Goal: Task Accomplishment & Management: Complete application form

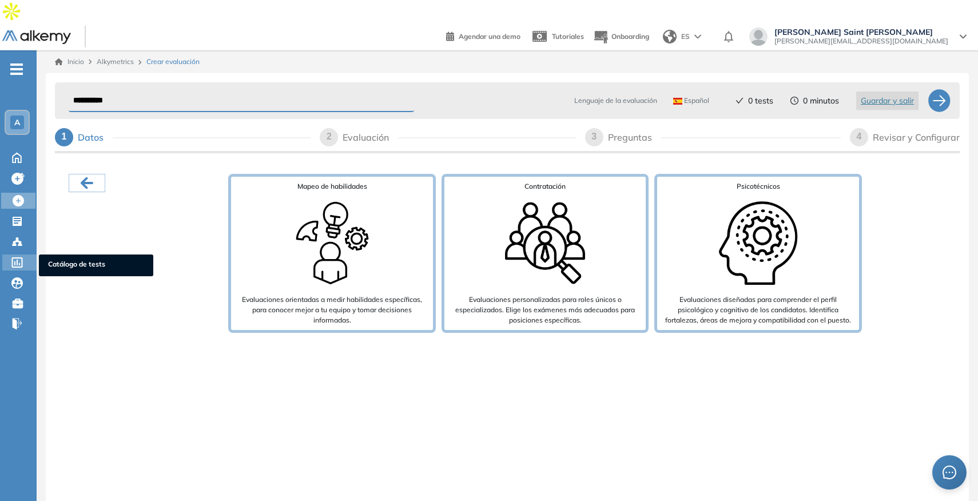
click at [50, 259] on span "Catálogo de tests" at bounding box center [96, 265] width 96 height 13
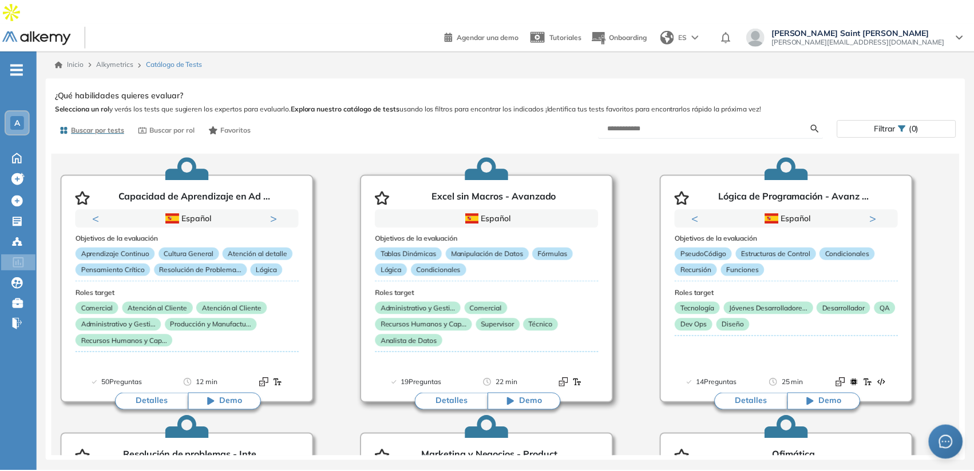
scroll to position [52, 0]
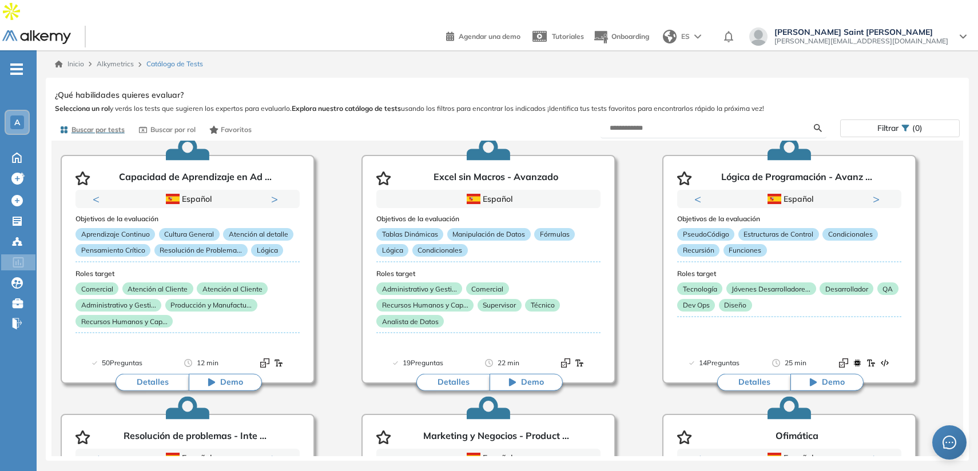
click at [898, 120] on span "Filtrar" at bounding box center [888, 128] width 21 height 17
click at [872, 120] on div "Filtrar (0)" at bounding box center [900, 128] width 118 height 17
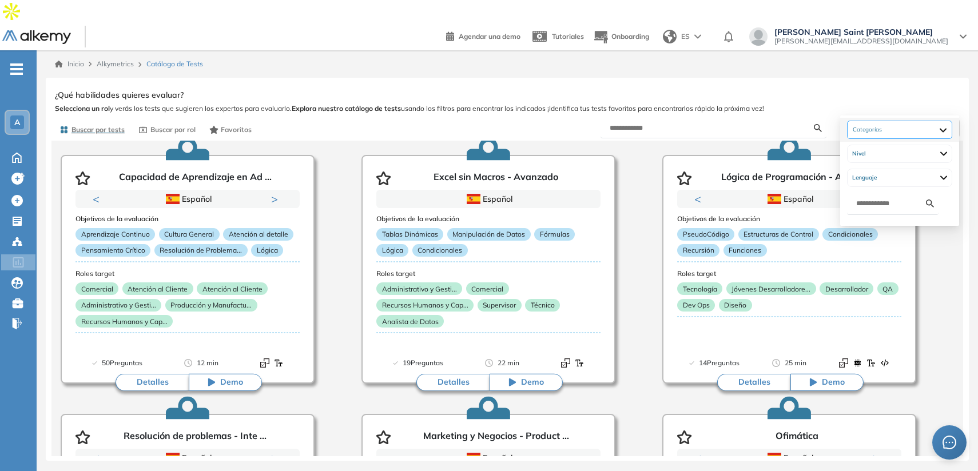
click at [879, 125] on div at bounding box center [899, 130] width 105 height 18
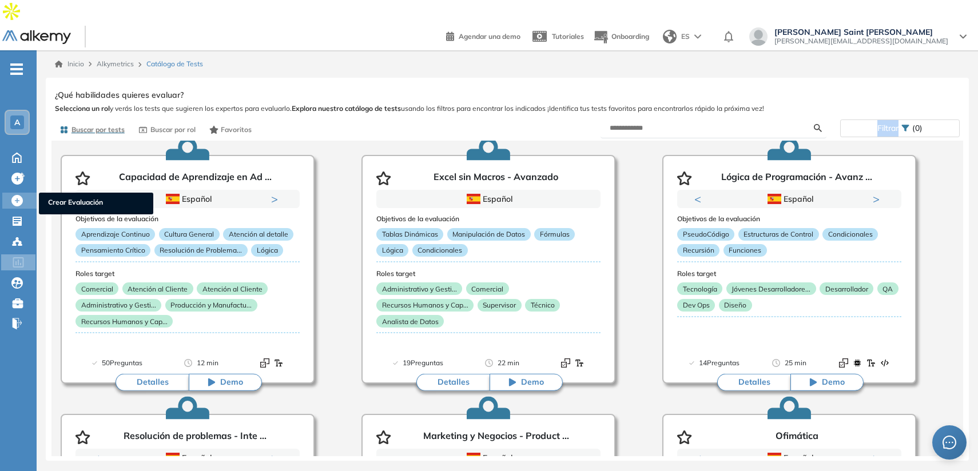
click at [49, 197] on span "Crear Evaluación" at bounding box center [96, 203] width 96 height 13
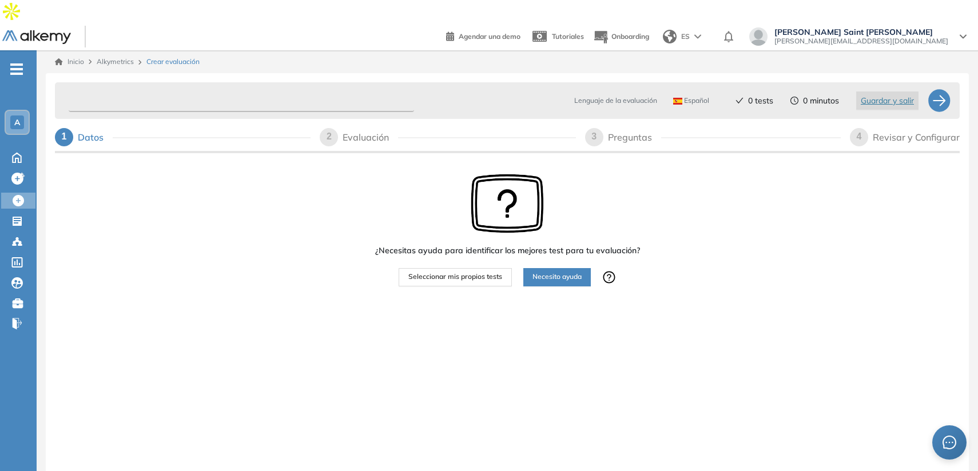
click at [103, 90] on input "text" at bounding box center [242, 101] width 346 height 22
type input "**********"
click at [409, 272] on span "Seleccionar mis propios tests" at bounding box center [455, 277] width 94 height 11
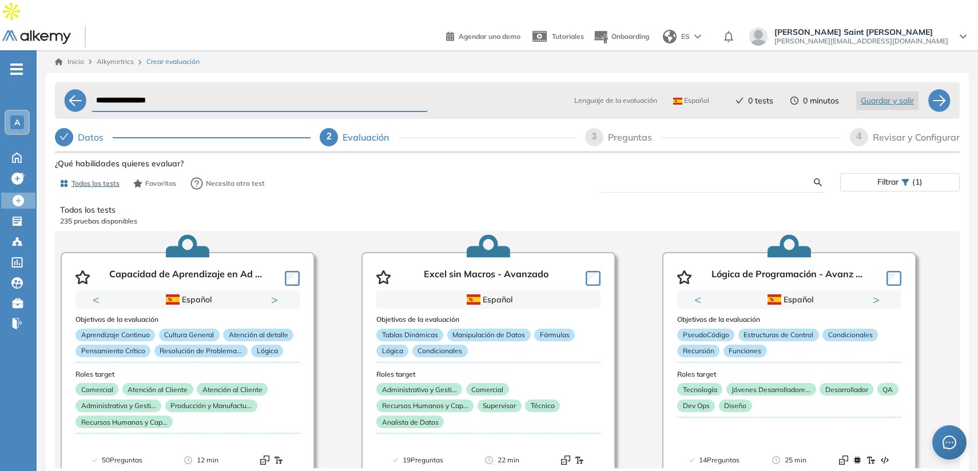
click at [668, 177] on input "text" at bounding box center [712, 182] width 205 height 10
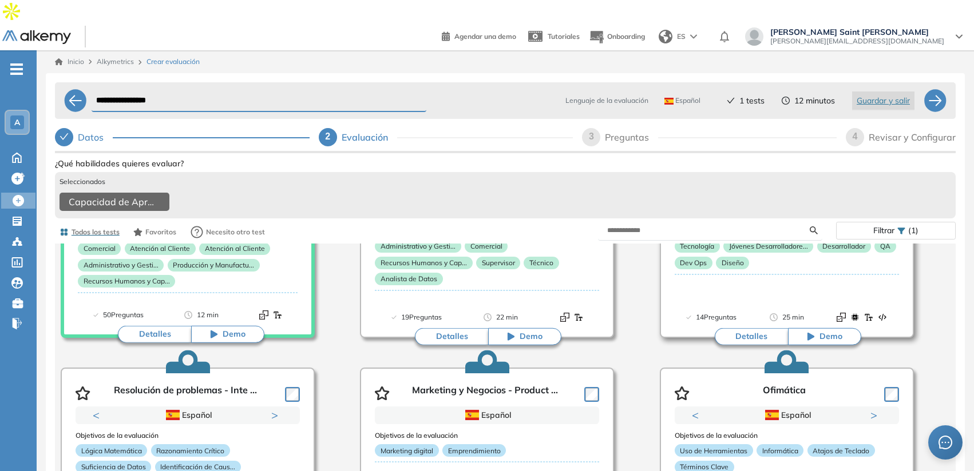
scroll to position [193, 0]
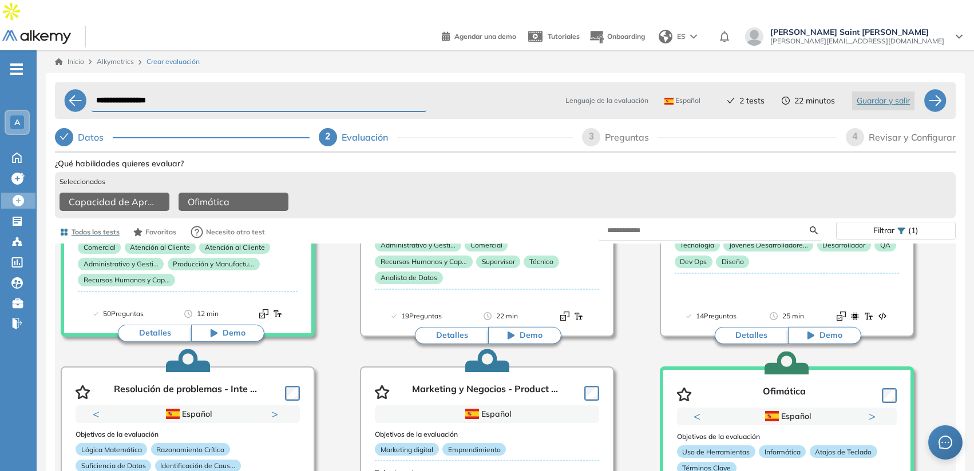
click at [612, 128] on div "Preguntas" at bounding box center [631, 137] width 53 height 18
select select "*****"
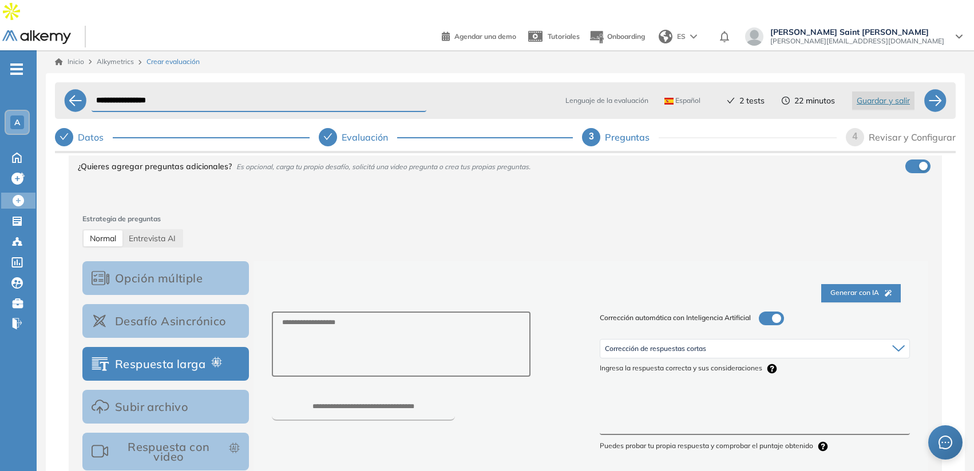
scroll to position [104, 0]
click at [165, 390] on button "Subir archivo" at bounding box center [165, 406] width 166 height 34
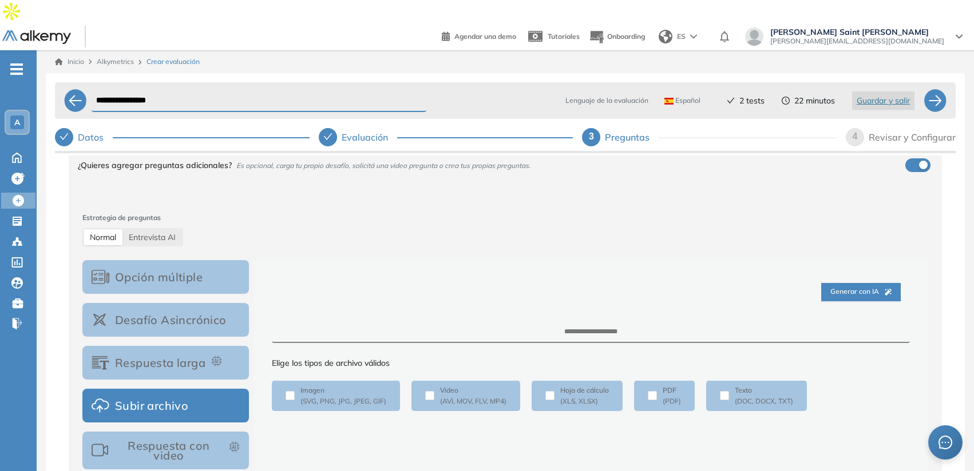
click at [854, 132] on span "4" at bounding box center [854, 137] width 5 height 10
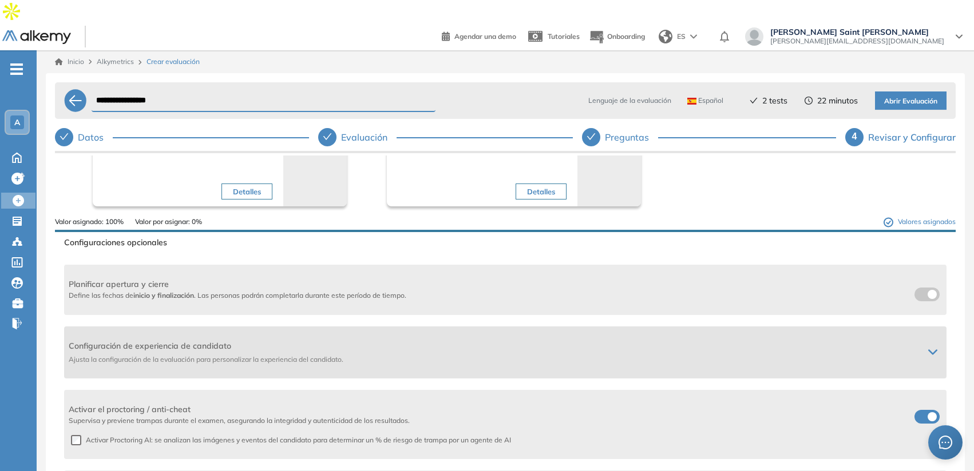
scroll to position [0, 0]
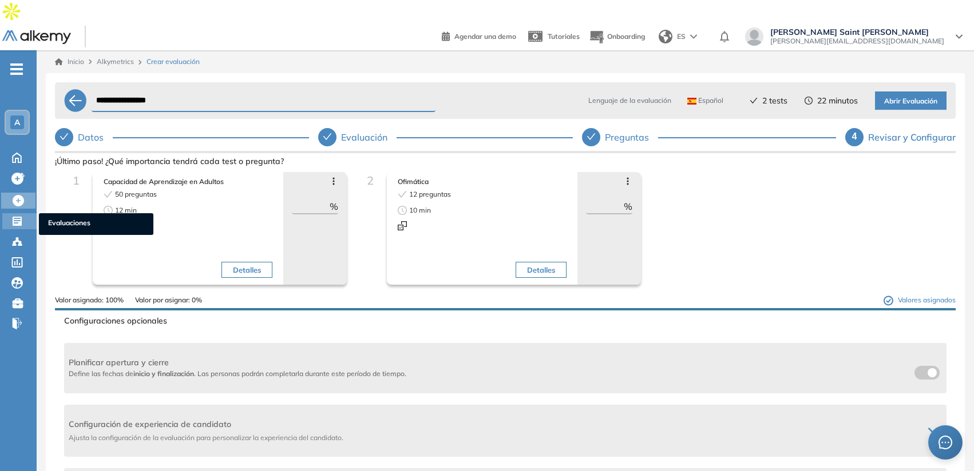
click at [54, 218] on span "Evaluaciones" at bounding box center [96, 224] width 96 height 13
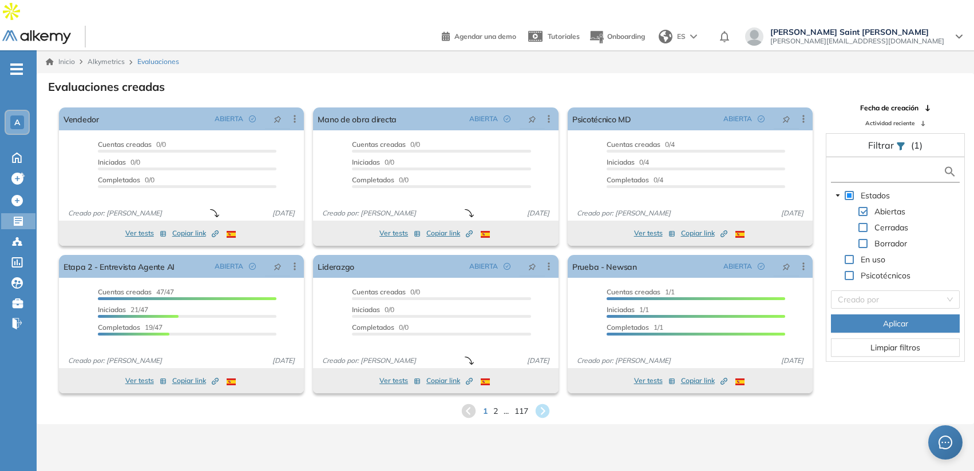
click at [894, 166] on input "text" at bounding box center [888, 172] width 109 height 12
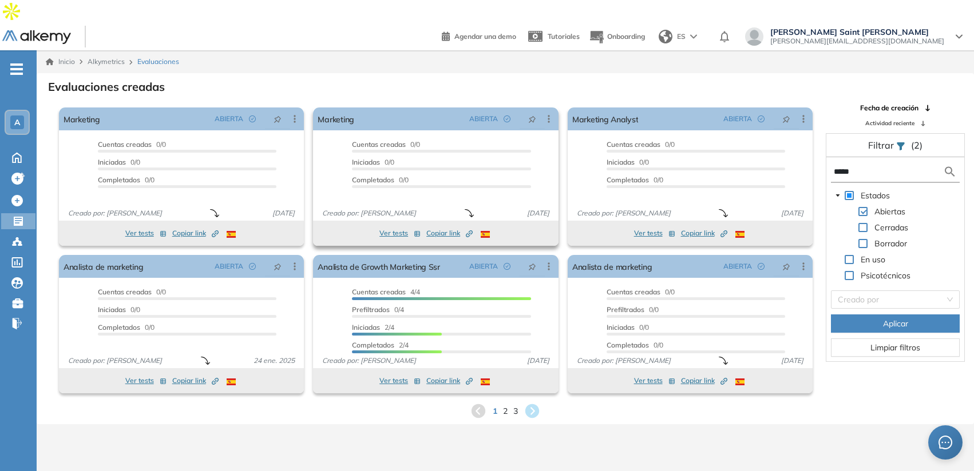
type input "*****"
click at [507, 404] on span "2" at bounding box center [505, 410] width 5 height 13
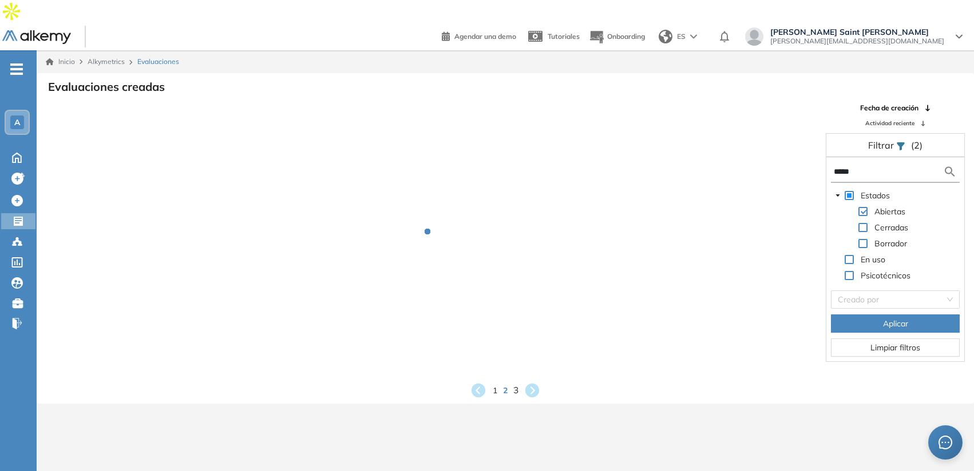
click at [507, 389] on div "Inicio Alkymetrics Evaluaciones Evaluaciones creadas Fecha de creación Activida…" at bounding box center [505, 285] width 937 height 471
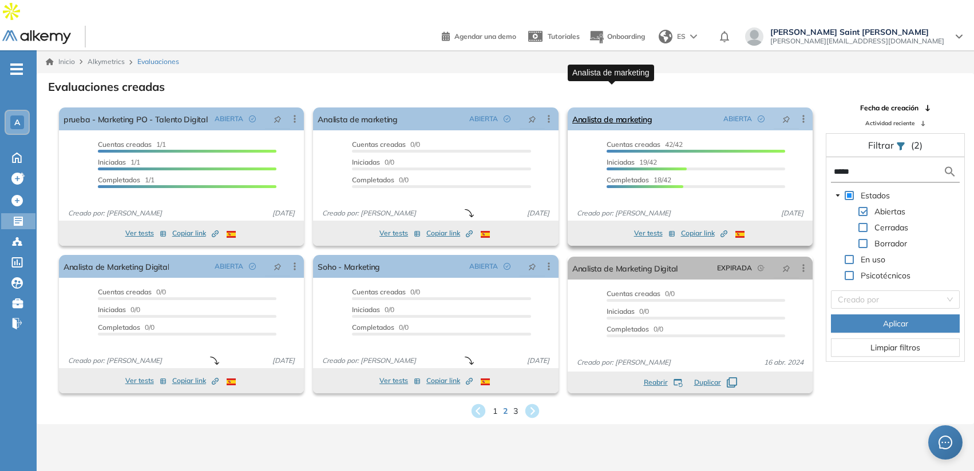
click at [624, 108] on link "Analista de marketing" at bounding box center [612, 119] width 80 height 23
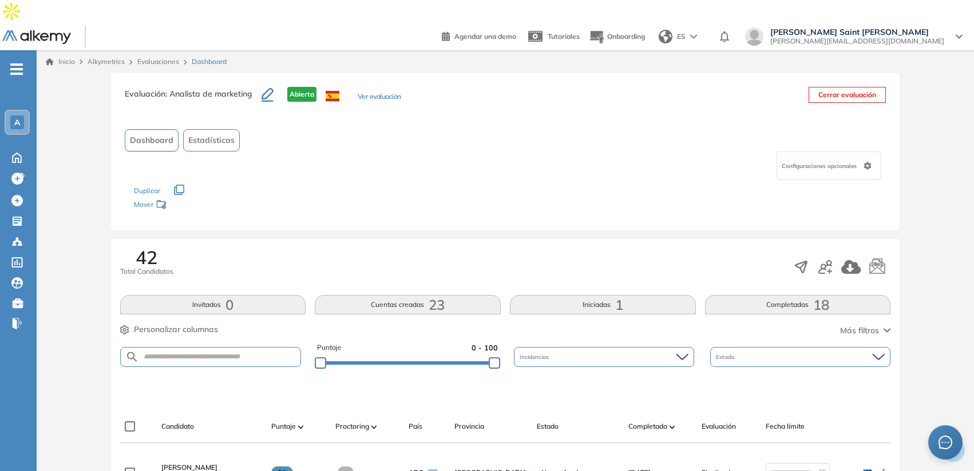
click at [229, 134] on span "Estadísticas" at bounding box center [211, 140] width 46 height 12
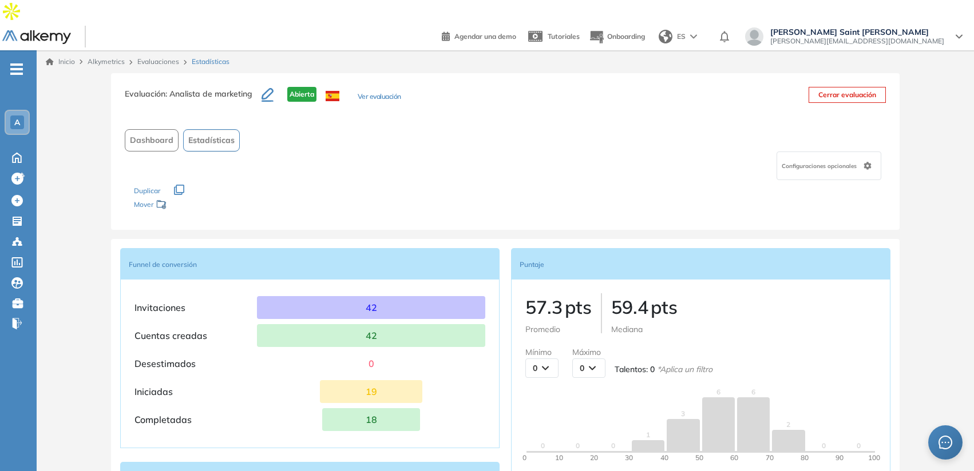
click at [161, 129] on button "Dashboard" at bounding box center [152, 140] width 54 height 22
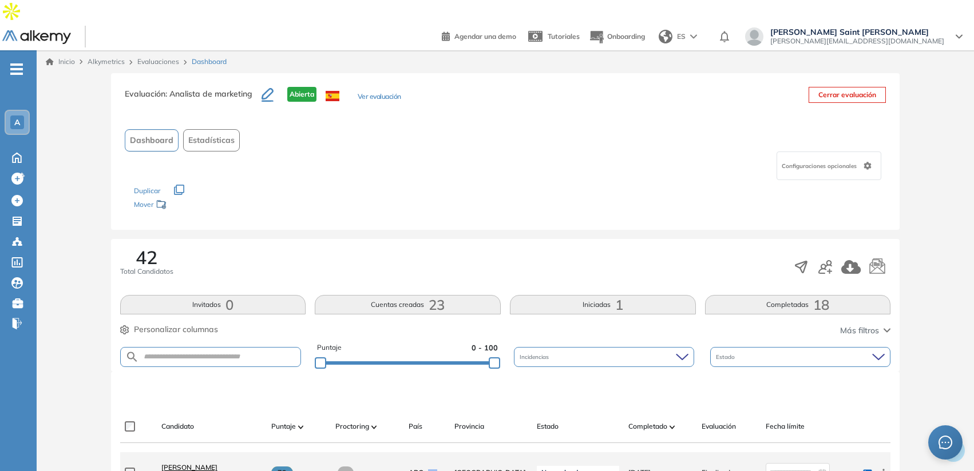
click at [200, 463] on link "[PERSON_NAME]" at bounding box center [211, 468] width 101 height 10
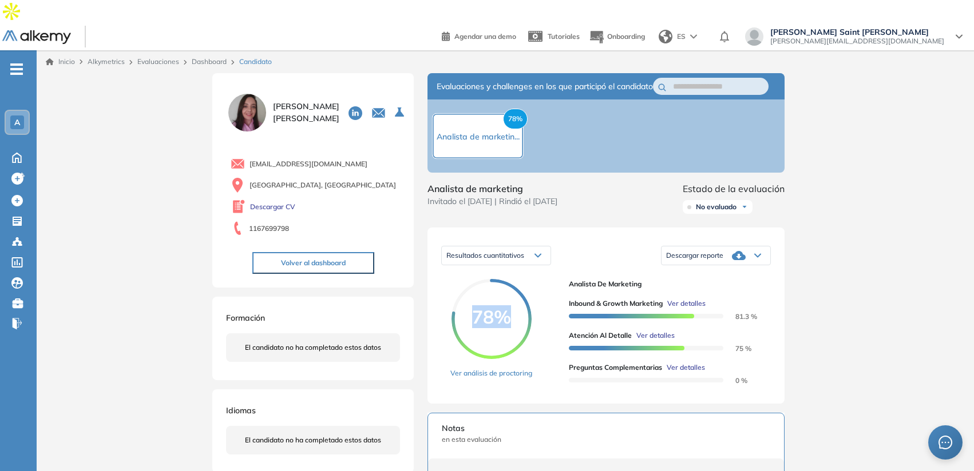
drag, startPoint x: 471, startPoint y: 307, endPoint x: 533, endPoint y: 307, distance: 61.2
click at [533, 307] on div "78% Ver análisis de proctoring" at bounding box center [504, 334] width 109 height 111
click at [691, 299] on span "Ver detalles" at bounding box center [686, 304] width 38 height 10
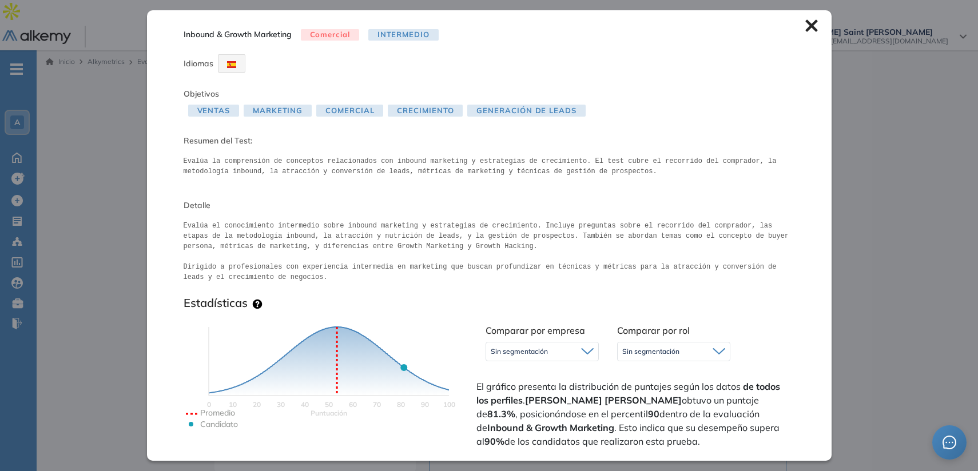
click at [806, 29] on icon at bounding box center [812, 25] width 13 height 13
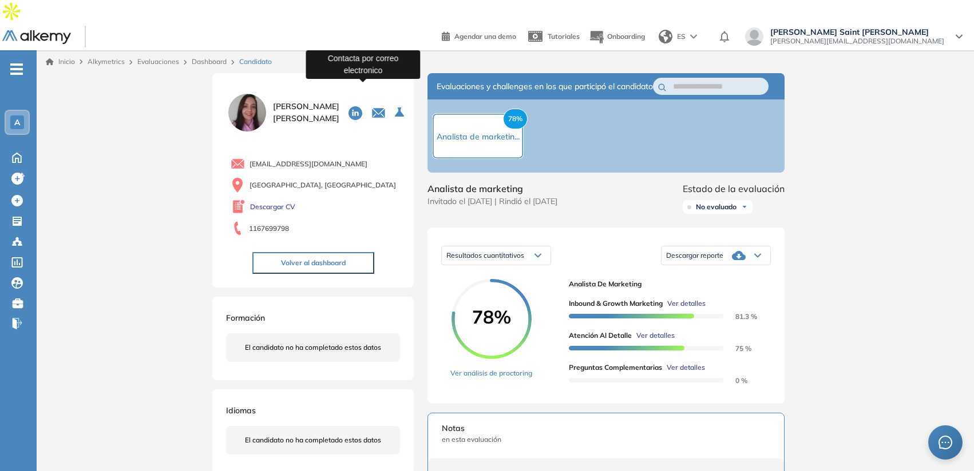
click at [372, 109] on icon "button" at bounding box center [378, 113] width 13 height 9
click at [219, 57] on link "Dashboard" at bounding box center [209, 61] width 35 height 9
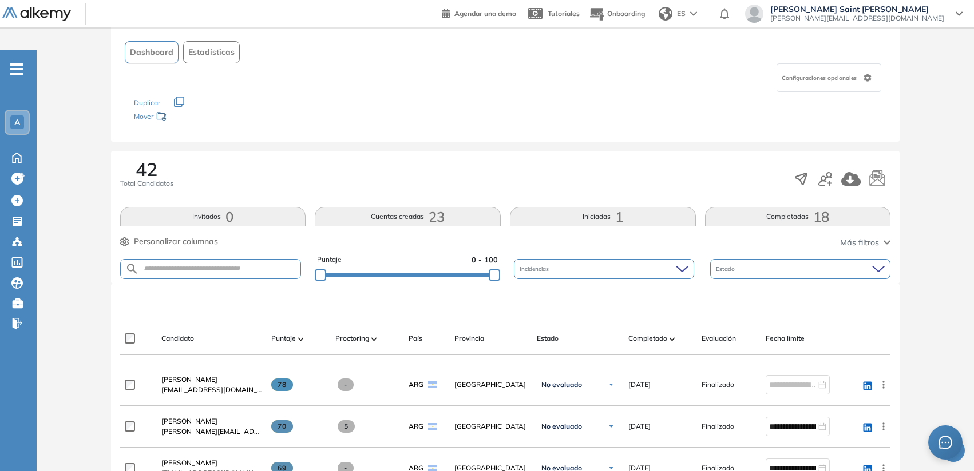
scroll to position [88, 0]
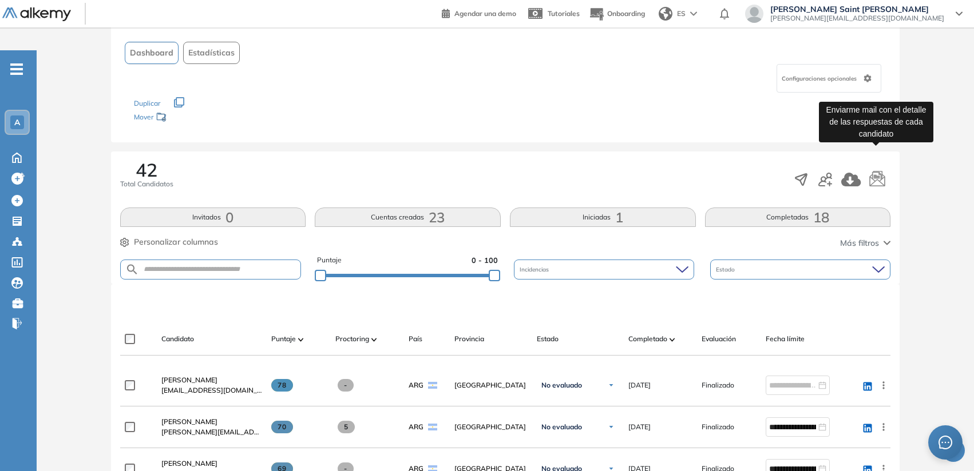
click at [870, 170] on icon "button" at bounding box center [877, 178] width 15 height 16
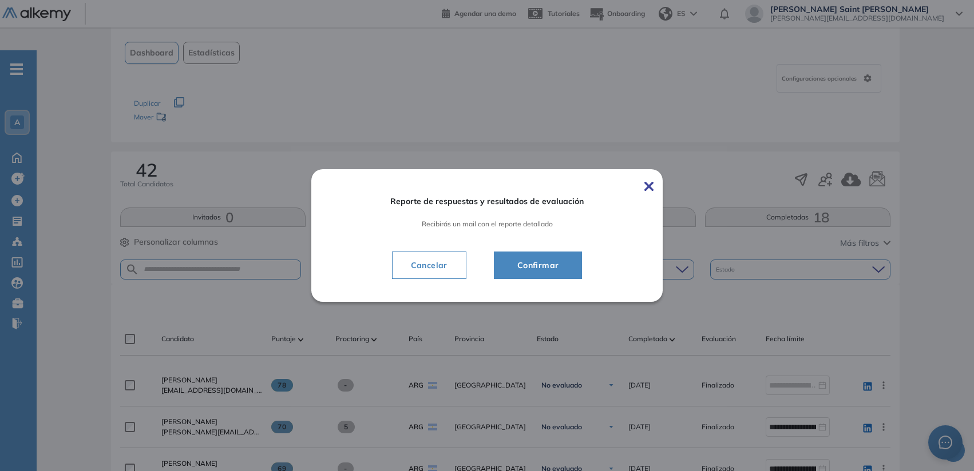
click at [651, 183] on img at bounding box center [648, 186] width 9 height 9
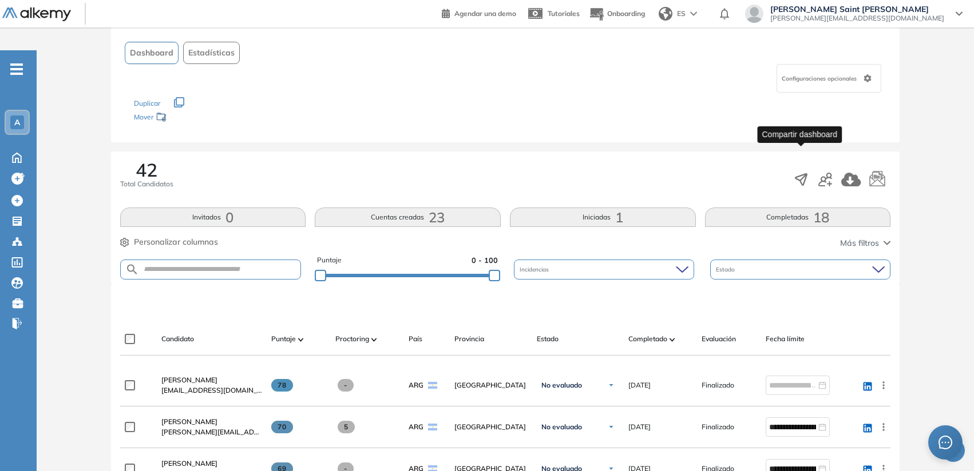
click at [798, 174] on icon "button" at bounding box center [801, 179] width 11 height 11
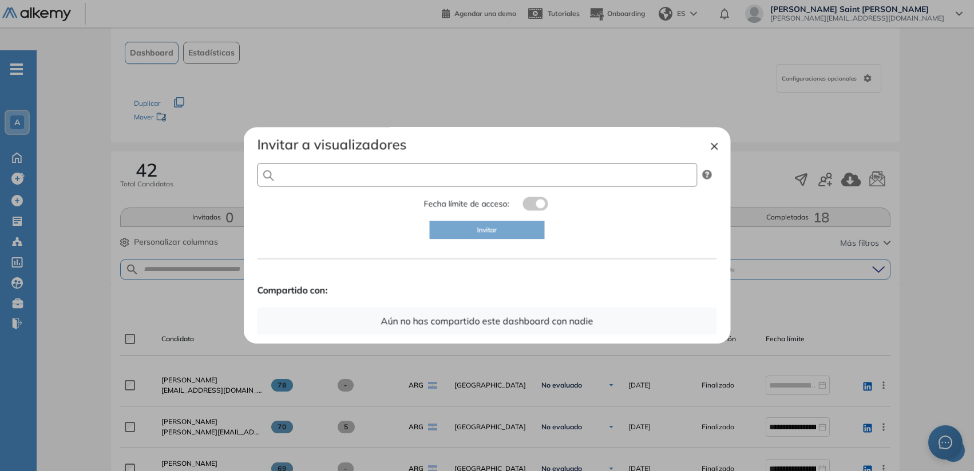
click at [589, 177] on input "text" at bounding box center [477, 174] width 440 height 23
click at [715, 142] on button "×" at bounding box center [714, 145] width 9 height 14
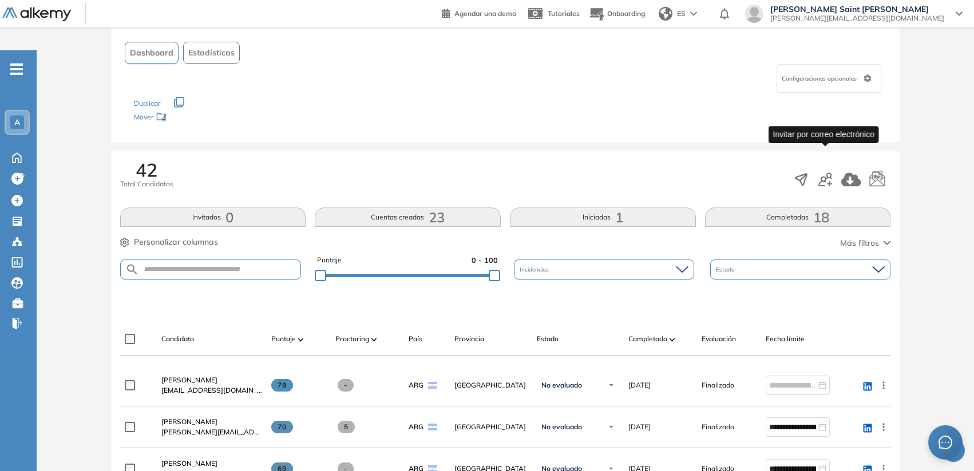
click at [829, 181] on icon "button" at bounding box center [829, 183] width 5 height 5
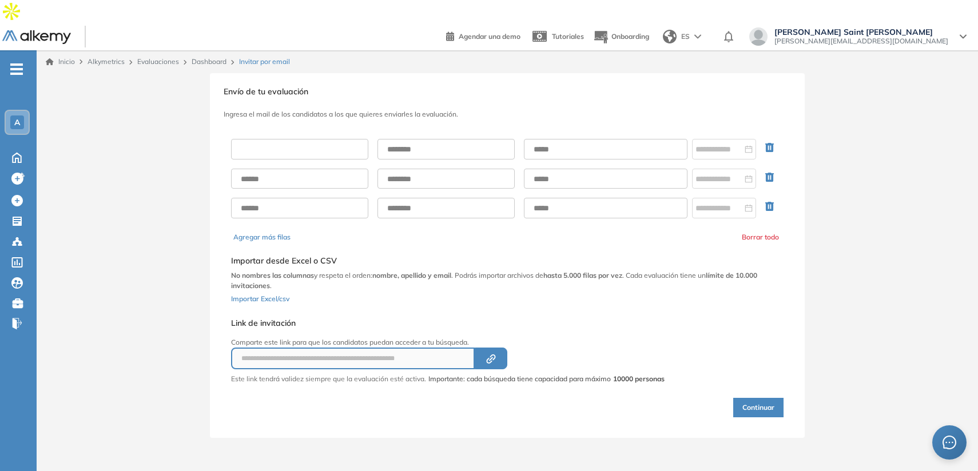
click at [340, 139] on input "text" at bounding box center [299, 149] width 137 height 21
type input "**********"
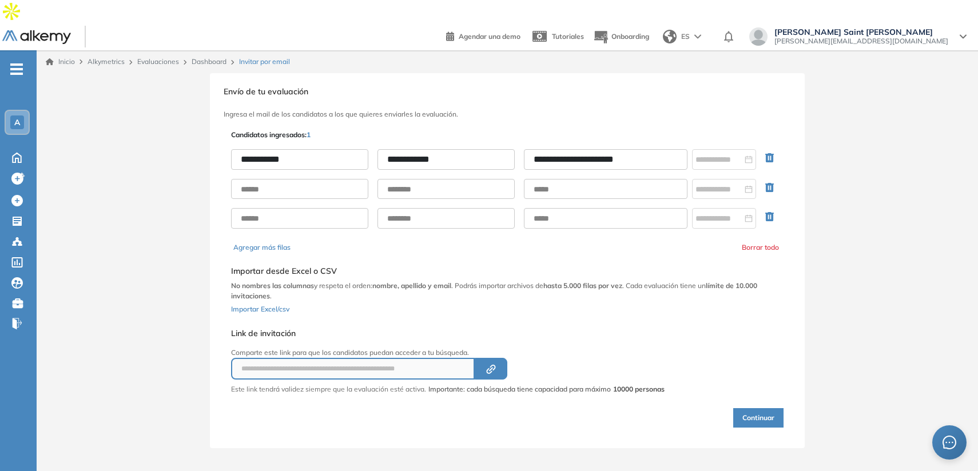
click at [736, 408] on button "Continuar" at bounding box center [758, 417] width 50 height 19
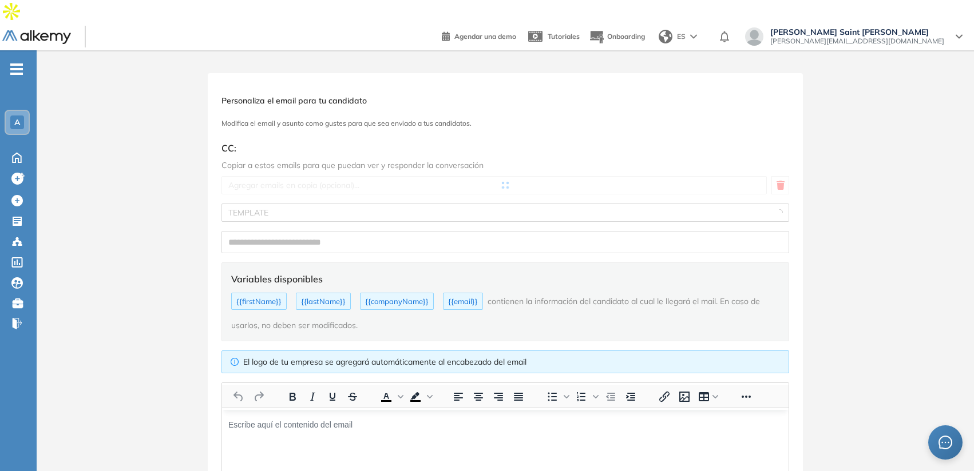
type input "**********"
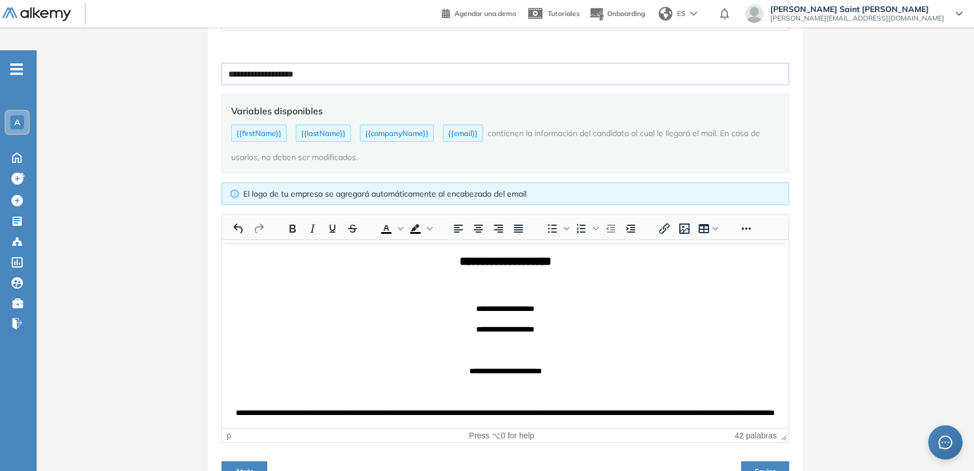
scroll to position [195, 0]
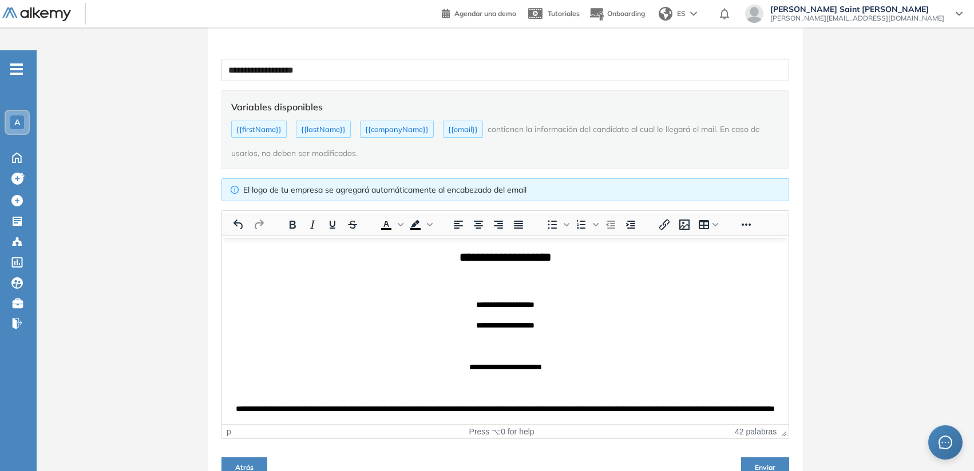
click at [257, 458] on button "Atrás" at bounding box center [244, 467] width 46 height 18
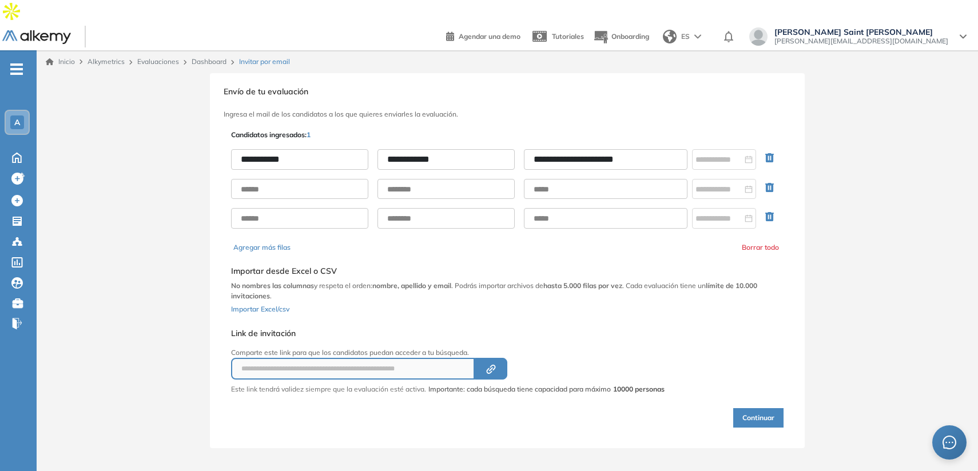
click at [203, 57] on link "Dashboard" at bounding box center [209, 61] width 35 height 9
